Goal: Information Seeking & Learning: Learn about a topic

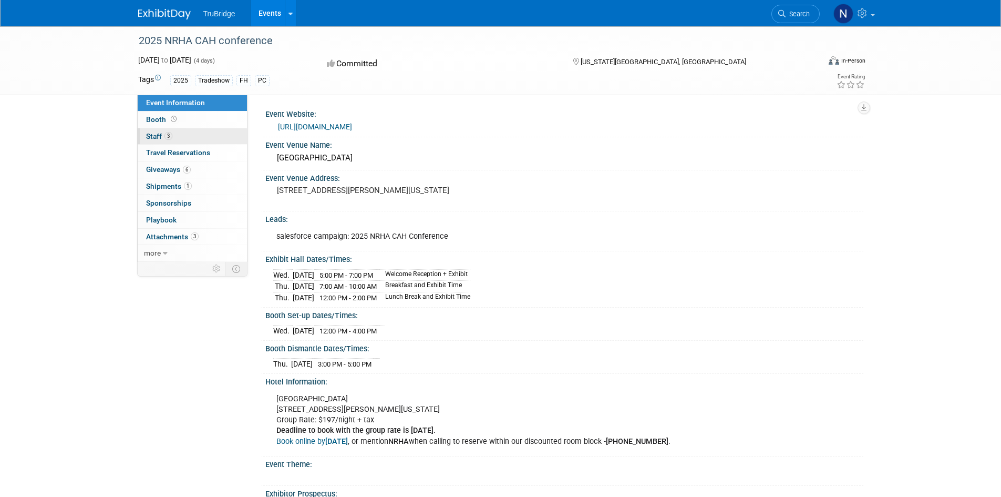
click at [150, 137] on span "Staff 3" at bounding box center [159, 136] width 26 height 8
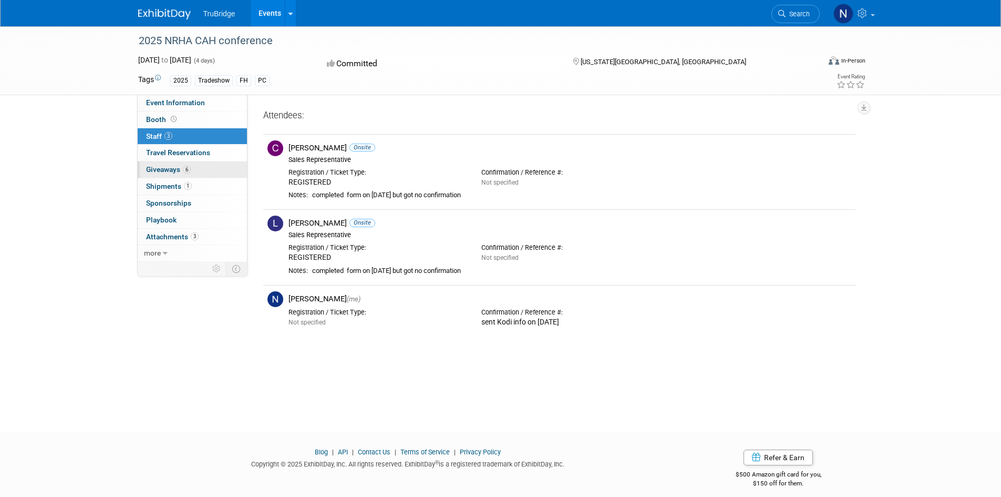
click at [157, 168] on span "Giveaways 6" at bounding box center [168, 169] width 45 height 8
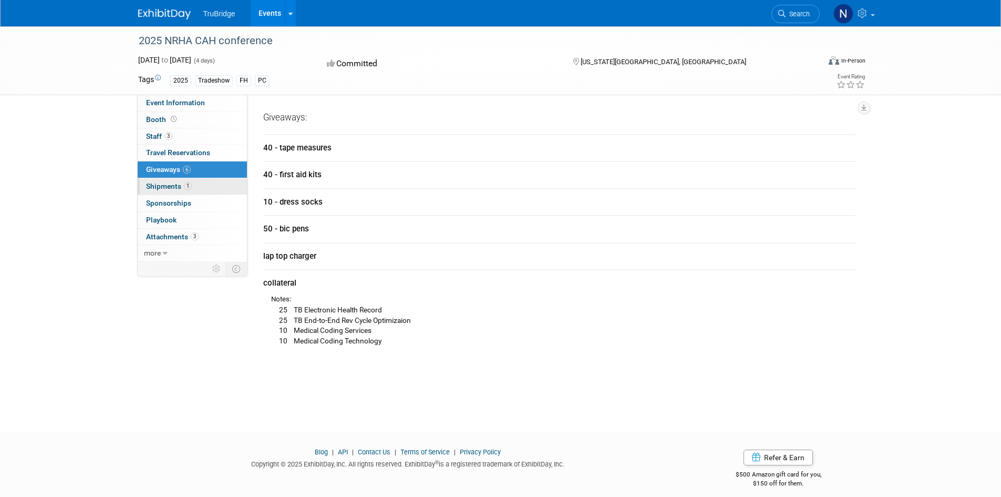
click at [155, 186] on span "Shipments 1" at bounding box center [169, 186] width 46 height 8
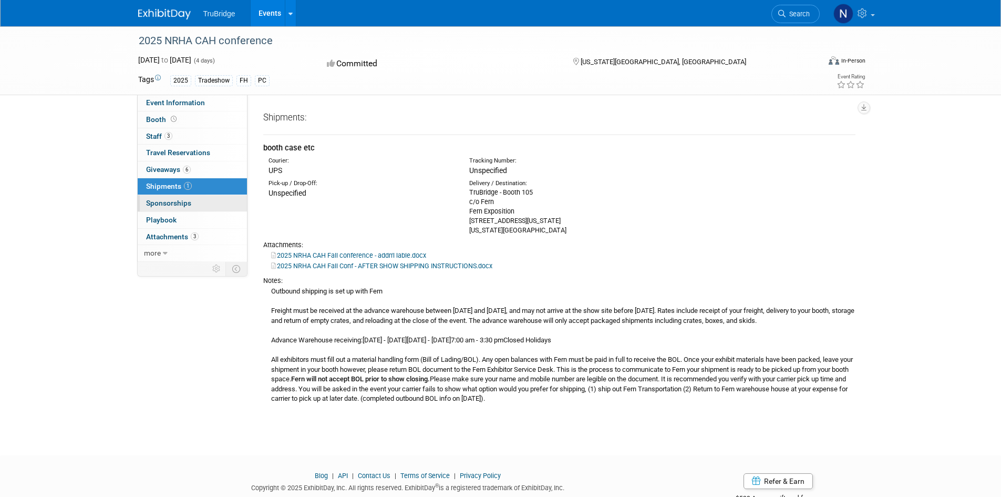
click at [155, 201] on span "Sponsorships 0" at bounding box center [168, 203] width 45 height 8
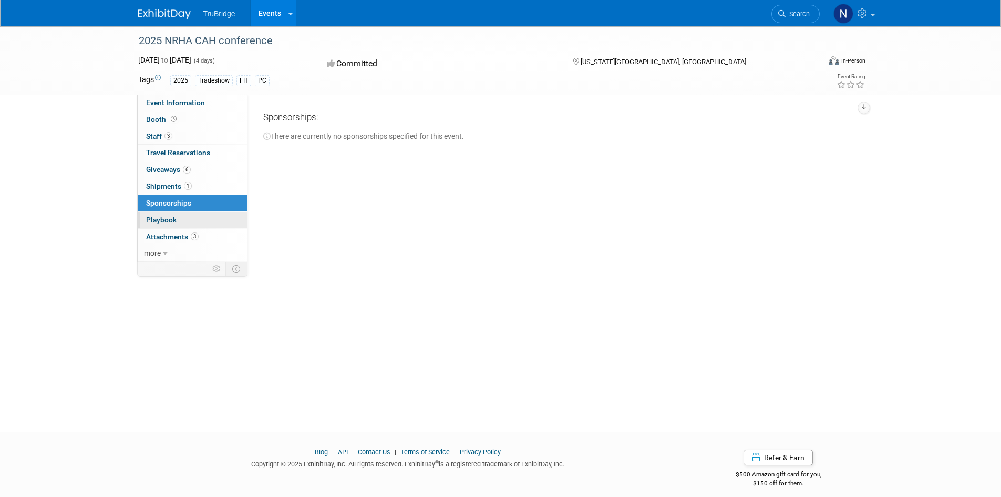
click at [155, 216] on span "Playbook 0" at bounding box center [161, 219] width 30 height 8
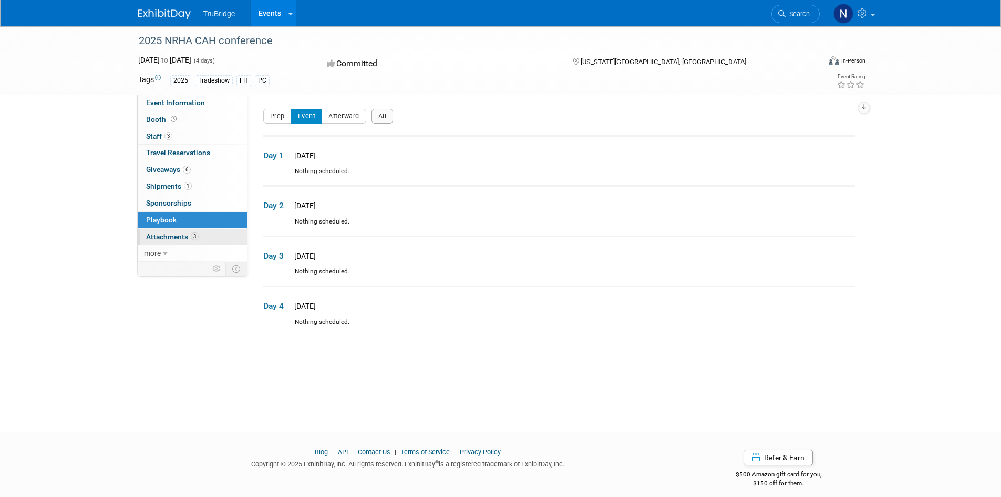
click at [164, 236] on span "Attachments 3" at bounding box center [172, 236] width 53 height 8
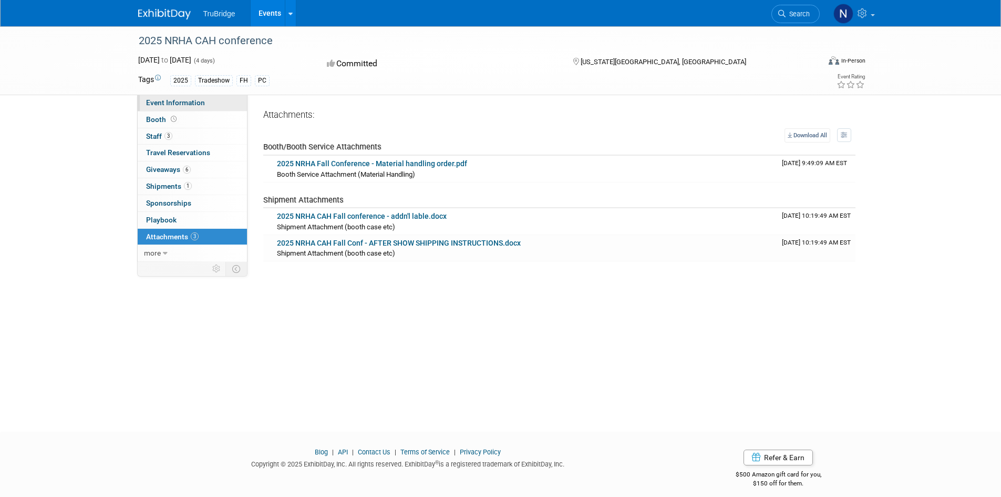
click at [160, 101] on span "Event Information" at bounding box center [175, 102] width 59 height 8
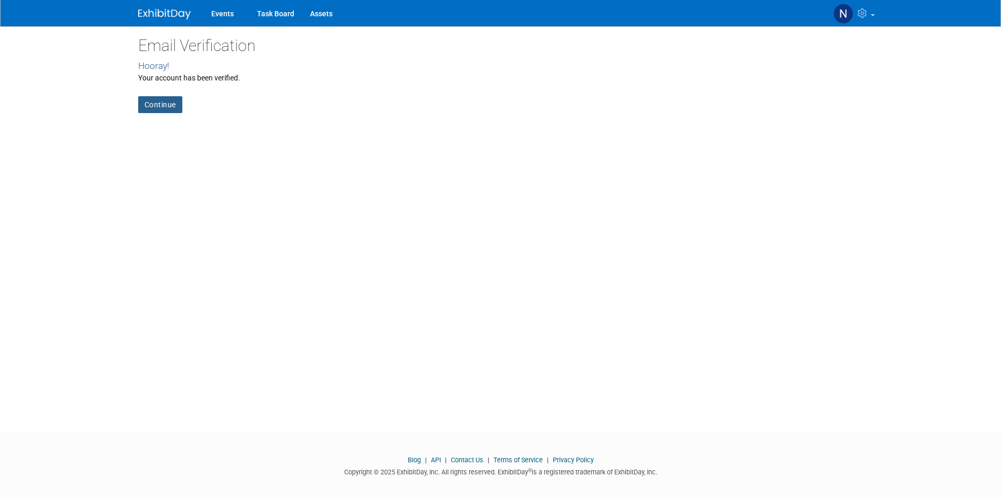
click at [164, 106] on link "Continue" at bounding box center [160, 104] width 44 height 17
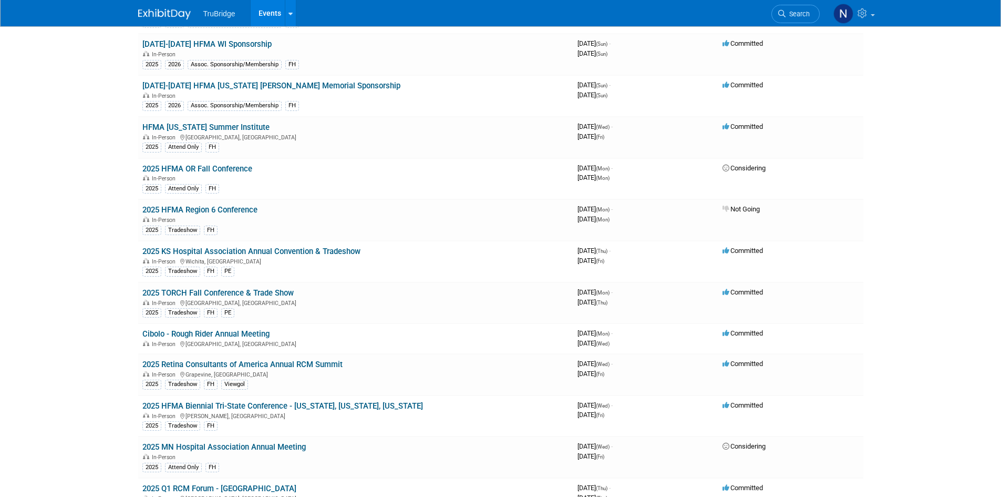
scroll to position [1261, 0]
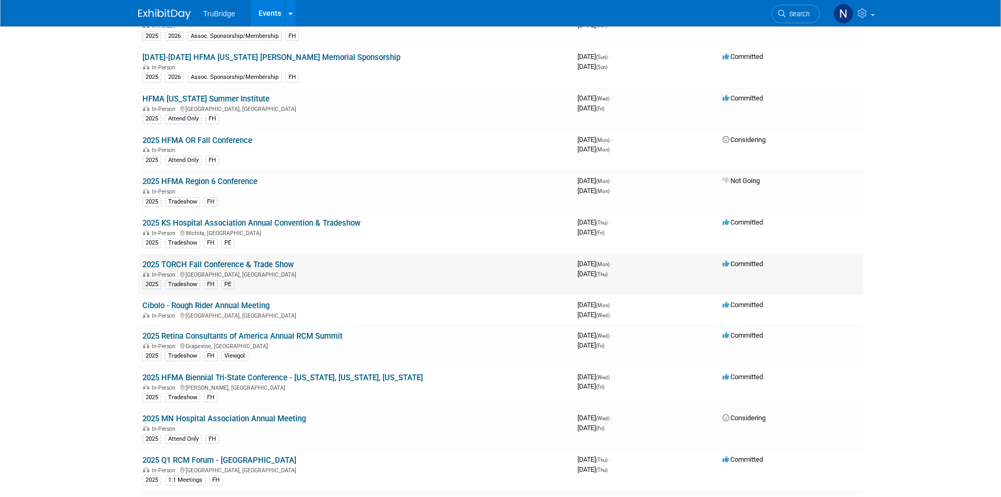
click at [231, 262] on link "2025 TORCH Fall Conference & Trade Show" at bounding box center [217, 264] width 151 height 9
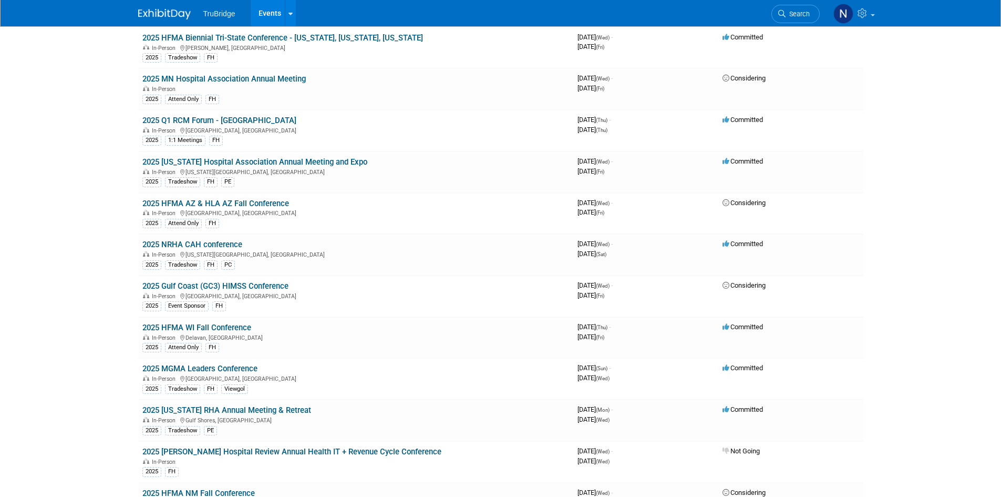
scroll to position [1629, 0]
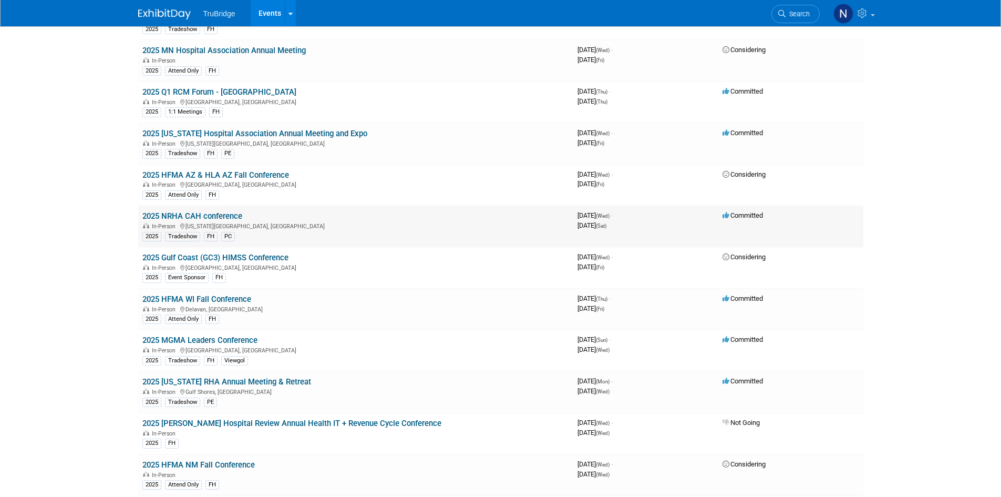
click at [187, 215] on link "2025 NRHA CAH conference" at bounding box center [192, 215] width 100 height 9
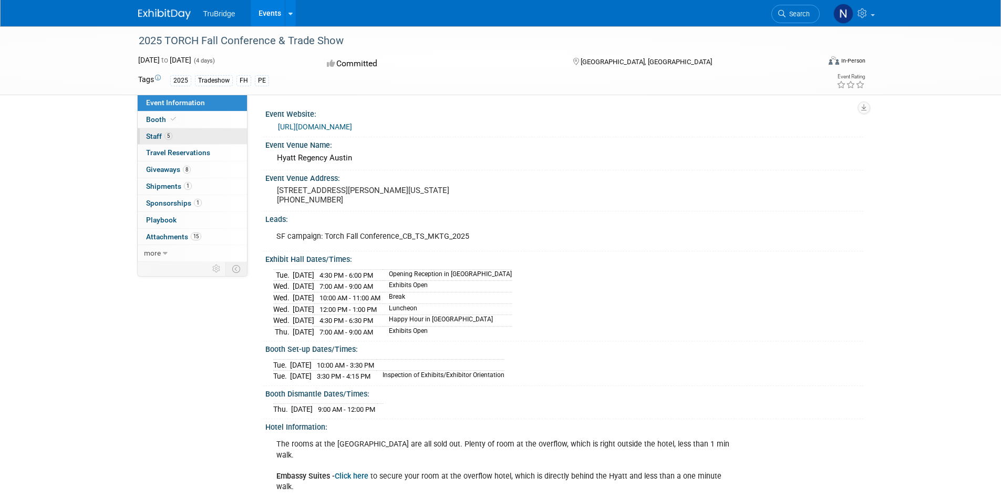
click at [149, 137] on span "Staff 5" at bounding box center [159, 136] width 26 height 8
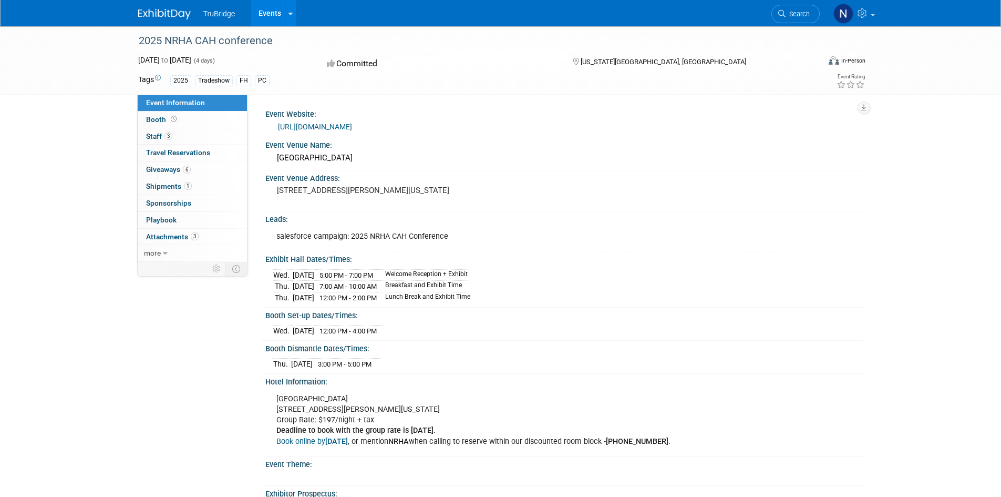
click at [352, 127] on link "[URL][DOMAIN_NAME]" at bounding box center [315, 126] width 74 height 8
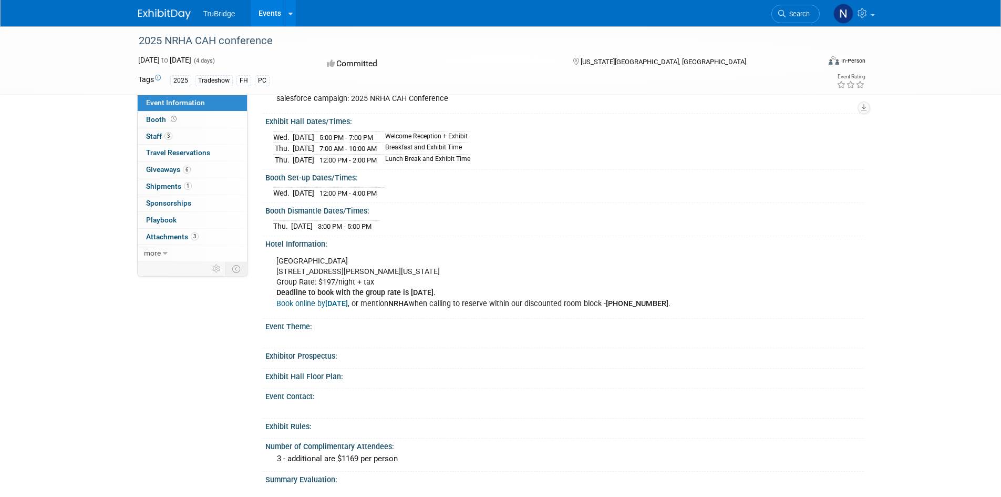
scroll to position [158, 0]
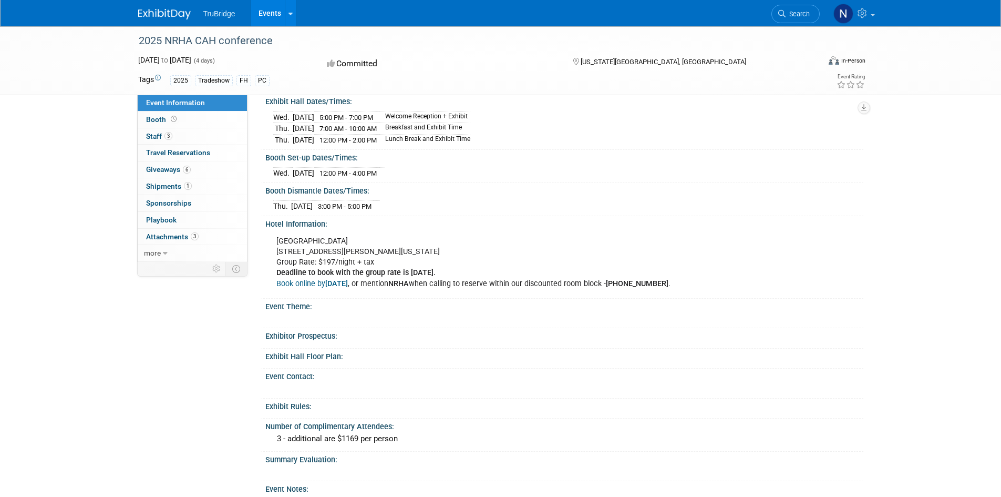
click at [307, 282] on link "Book online by [DATE]" at bounding box center [311, 283] width 71 height 9
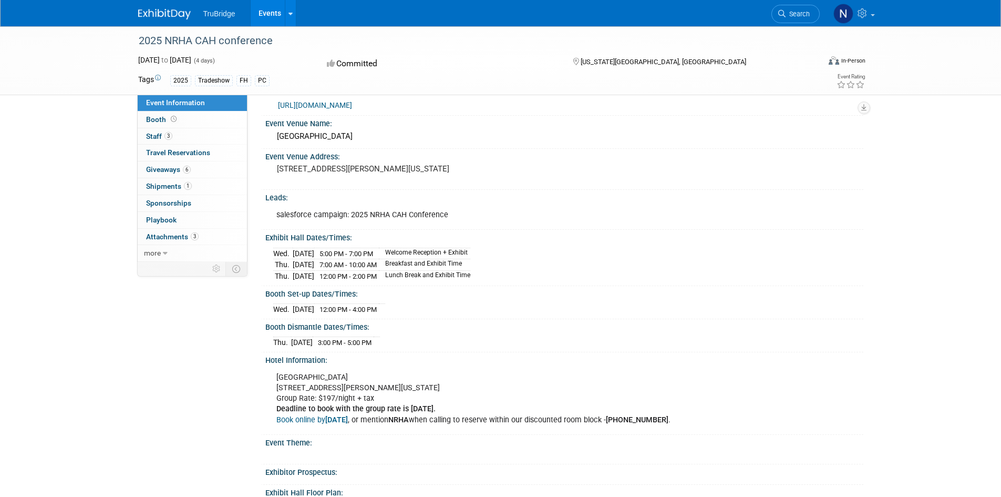
scroll to position [0, 0]
